Goal: Task Accomplishment & Management: Complete application form

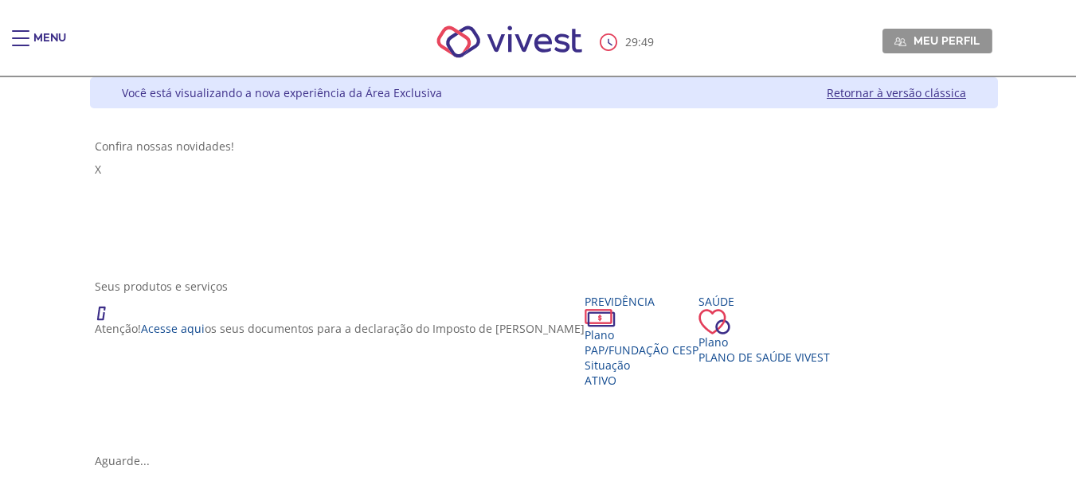
click at [30, 43] on div "Menu" at bounding box center [28, 46] width 32 height 32
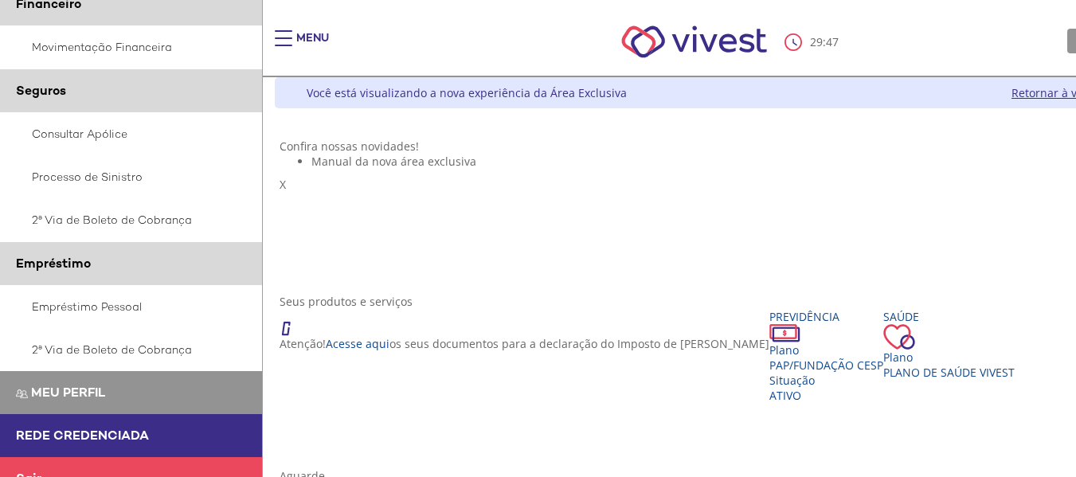
scroll to position [398, 0]
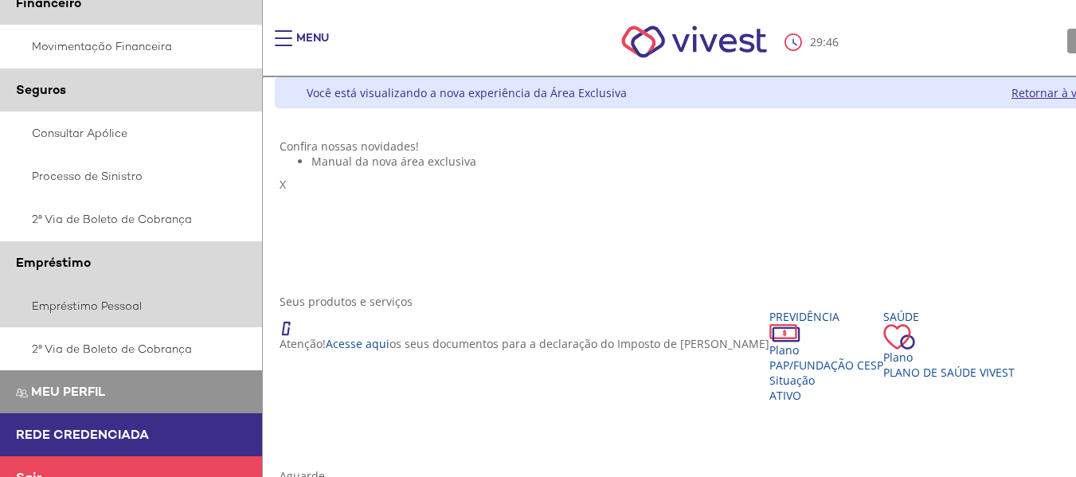
click at [104, 324] on link "Empréstimo Pessoal" at bounding box center [131, 305] width 263 height 43
click at [92, 314] on link "Empréstimo Pessoal" at bounding box center [131, 305] width 263 height 43
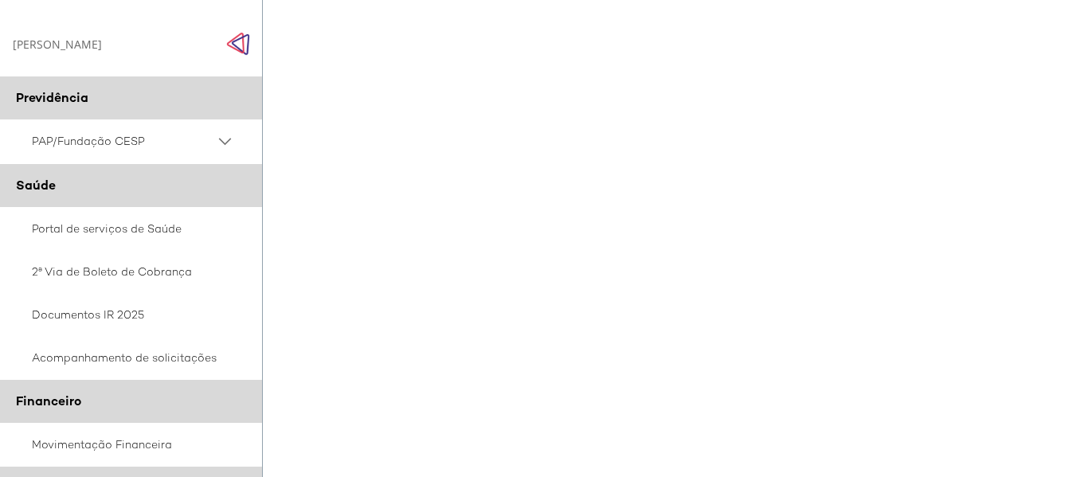
scroll to position [318, 0]
